Goal: Navigation & Orientation: Find specific page/section

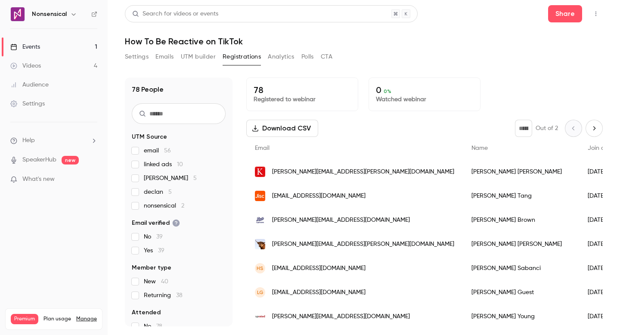
click at [138, 61] on button "Settings" at bounding box center [137, 57] width 24 height 14
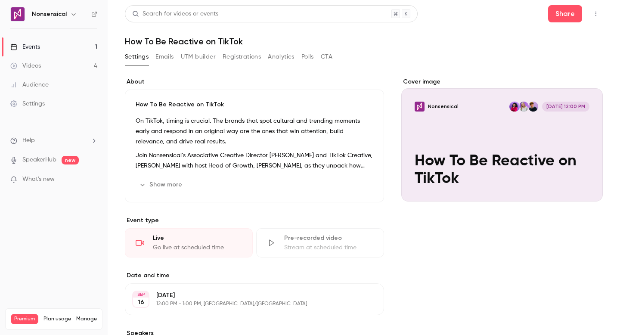
click at [171, 60] on button "Emails" at bounding box center [164, 57] width 18 height 14
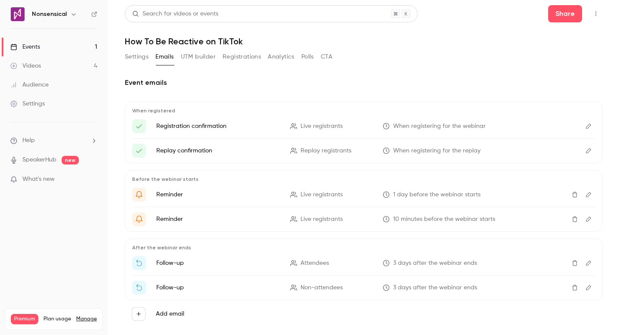
click at [190, 60] on button "UTM builder" at bounding box center [198, 57] width 35 height 14
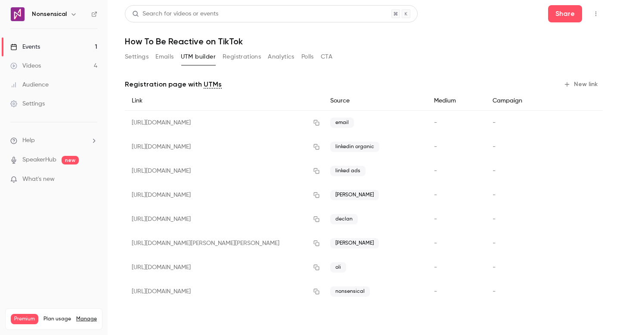
click at [233, 60] on button "Registrations" at bounding box center [242, 57] width 38 height 14
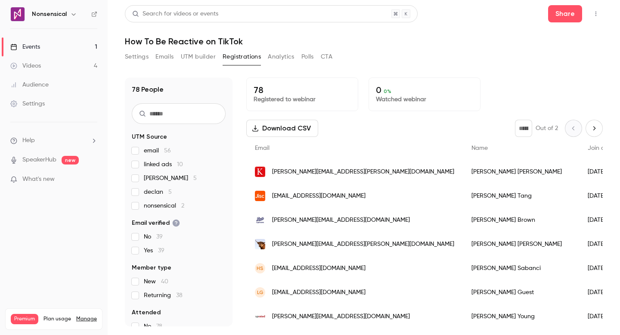
click at [141, 60] on button "Settings" at bounding box center [137, 57] width 24 height 14
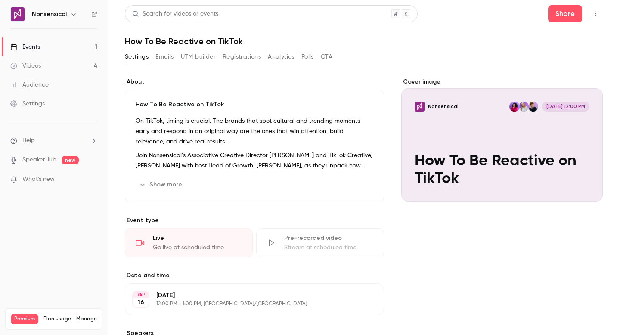
click at [165, 59] on button "Emails" at bounding box center [164, 57] width 18 height 14
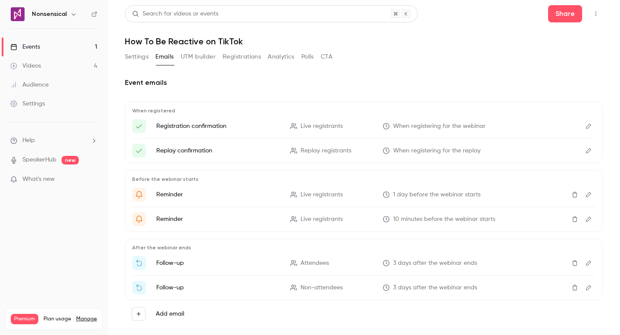
click at [332, 57] on button "CTA" at bounding box center [327, 57] width 12 height 14
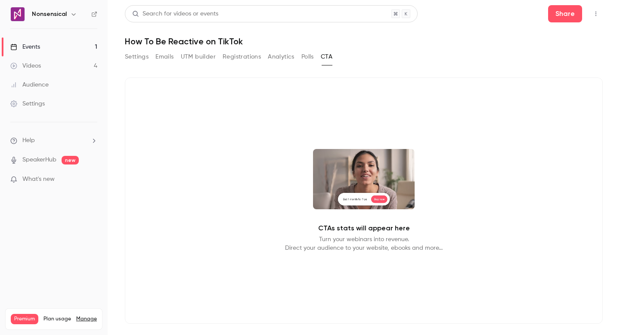
click at [205, 57] on button "UTM builder" at bounding box center [198, 57] width 35 height 14
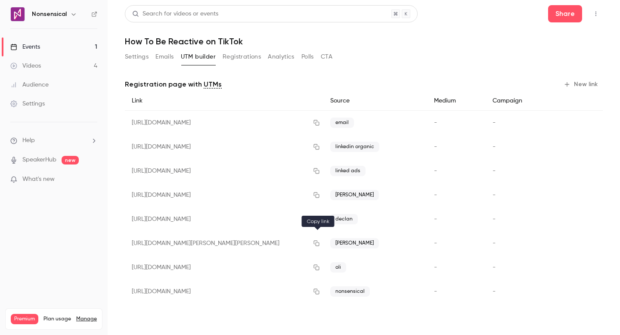
click at [319, 244] on icon "button" at bounding box center [316, 243] width 7 height 6
click at [317, 263] on button "button" at bounding box center [317, 268] width 14 height 14
